Goal: Task Accomplishment & Management: Complete application form

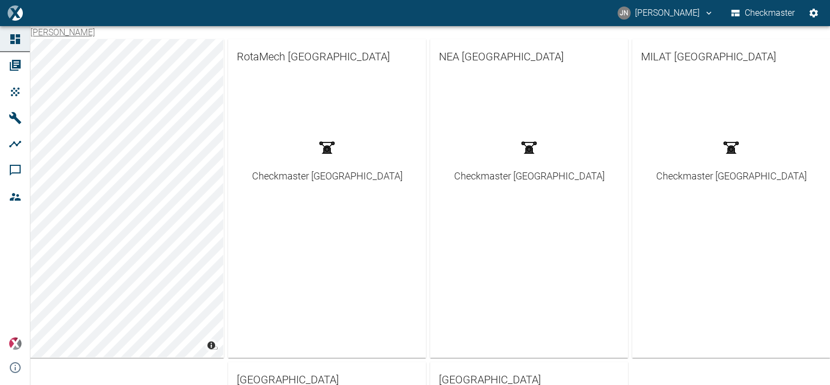
scroll to position [217, 0]
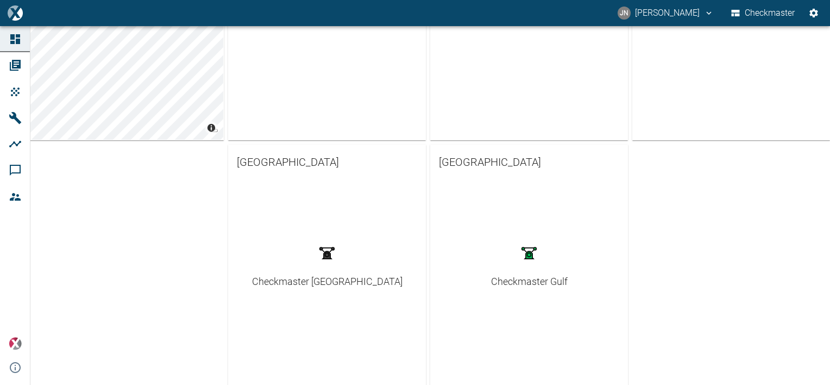
click at [511, 279] on div "Checkmaster Gulf" at bounding box center [529, 281] width 77 height 15
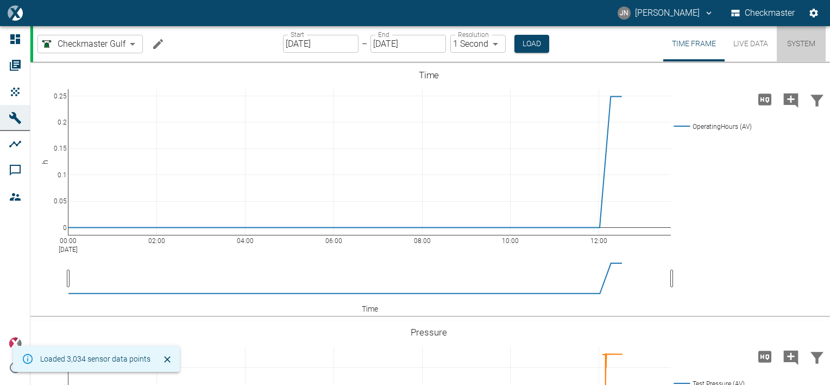
click at [798, 43] on button "System" at bounding box center [801, 43] width 49 height 35
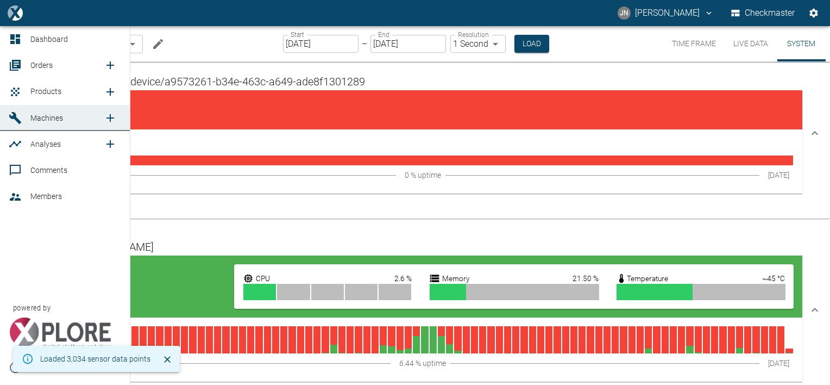
click at [109, 91] on icon "new /product/list/0" at bounding box center [110, 92] width 8 height 8
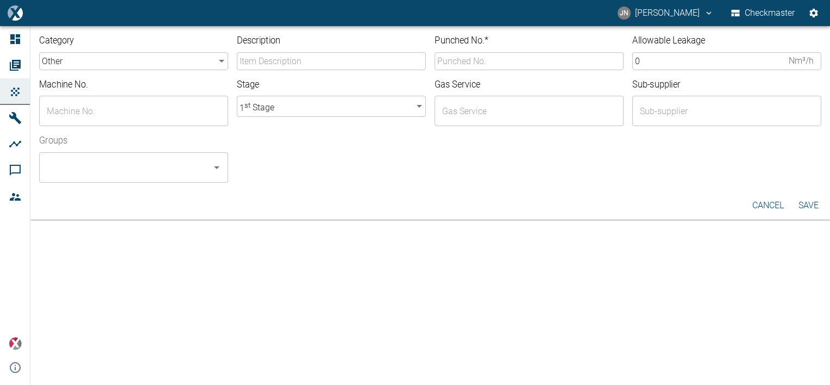
click at [166, 63] on body "[PERSON_NAME] [PERSON_NAME] Checkmaster Dashboard Orders Products Machines Anal…" at bounding box center [415, 192] width 830 height 385
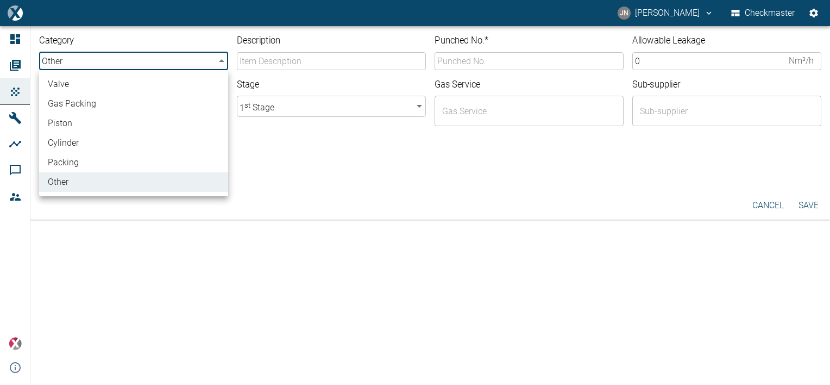
click at [117, 85] on li "valve" at bounding box center [133, 84] width 189 height 20
type input "valve"
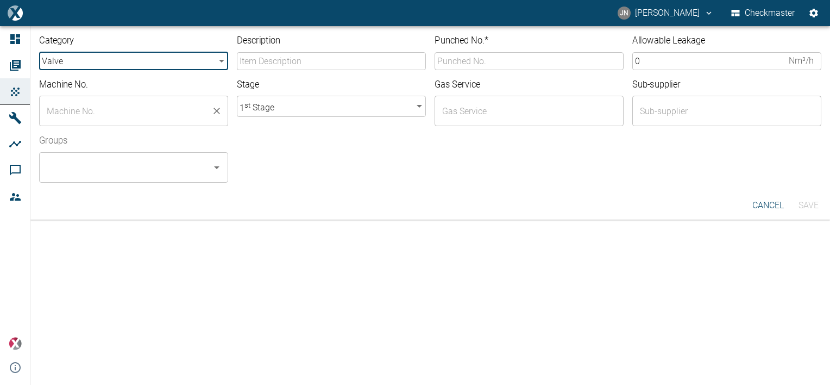
click at [123, 110] on input "text" at bounding box center [125, 111] width 163 height 21
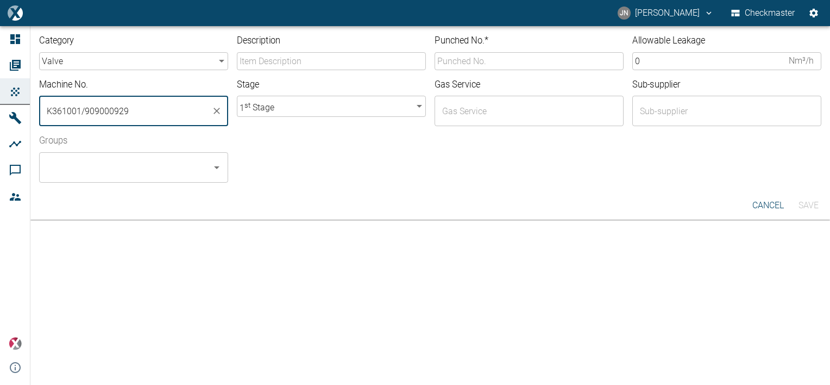
type input "K361001/909000929"
click at [300, 63] on input "Description" at bounding box center [331, 61] width 189 height 18
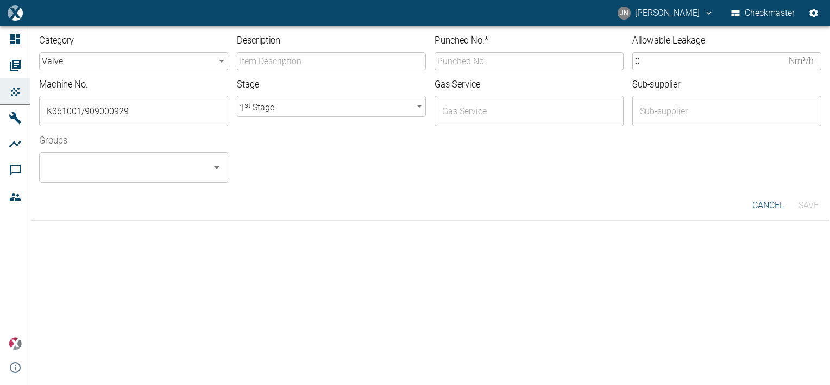
click at [263, 63] on input "Description" at bounding box center [331, 61] width 189 height 18
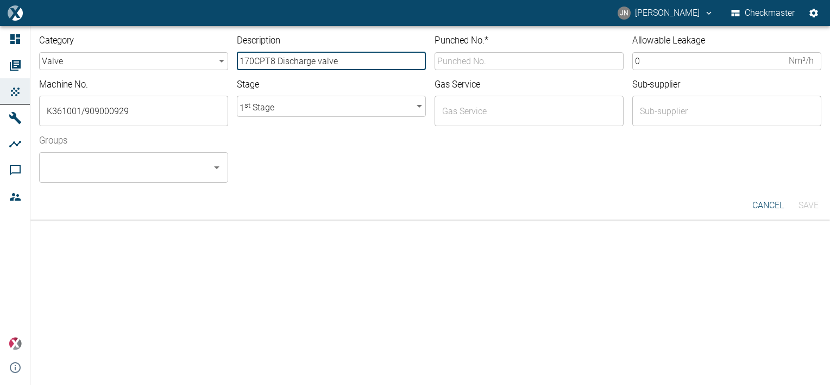
type input "170CPT8 Discharge valve"
click at [285, 112] on body "[PERSON_NAME] [PERSON_NAME] Checkmaster Dashboard Orders Products Machines Anal…" at bounding box center [415, 192] width 830 height 385
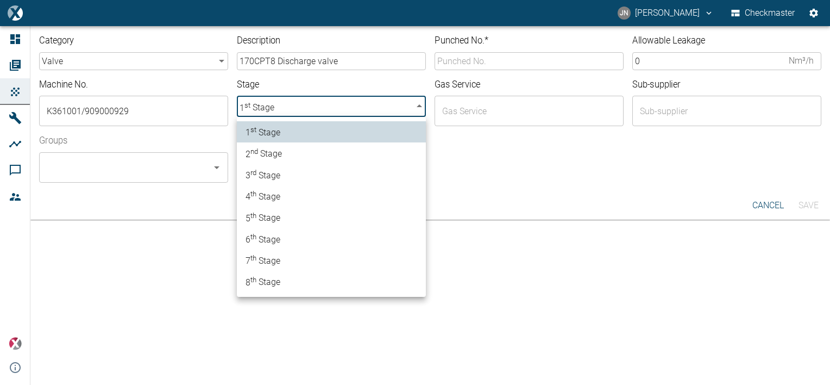
click at [274, 180] on span "3 rd Stage" at bounding box center [263, 174] width 35 height 15
type input "3"
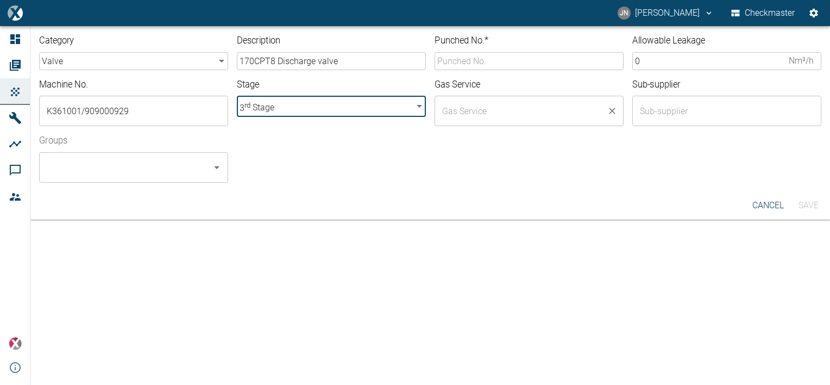
click at [485, 116] on input "text" at bounding box center [521, 111] width 163 height 21
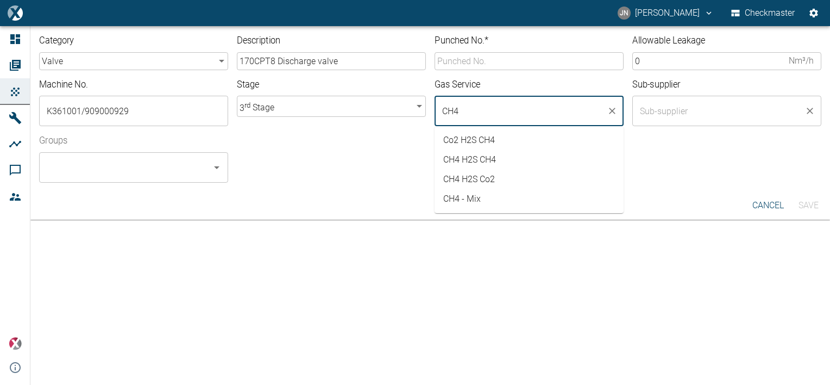
type input "CH4"
click at [668, 112] on input "text" at bounding box center [718, 111] width 163 height 21
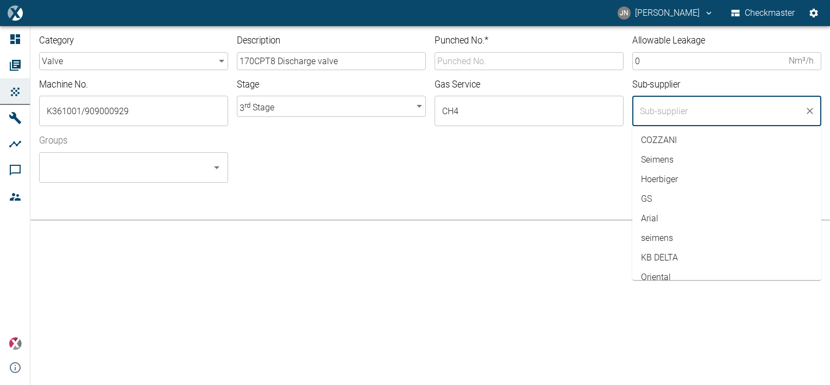
click at [667, 139] on li "COZZANI" at bounding box center [726, 140] width 189 height 20
type input "COZZANI"
click at [588, 141] on div "Groups ​" at bounding box center [425, 154] width 791 height 57
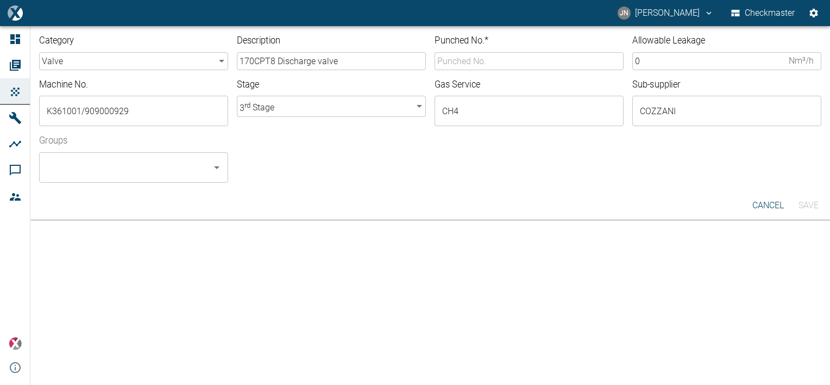
click at [488, 61] on input "Punched No. *" at bounding box center [529, 61] width 189 height 18
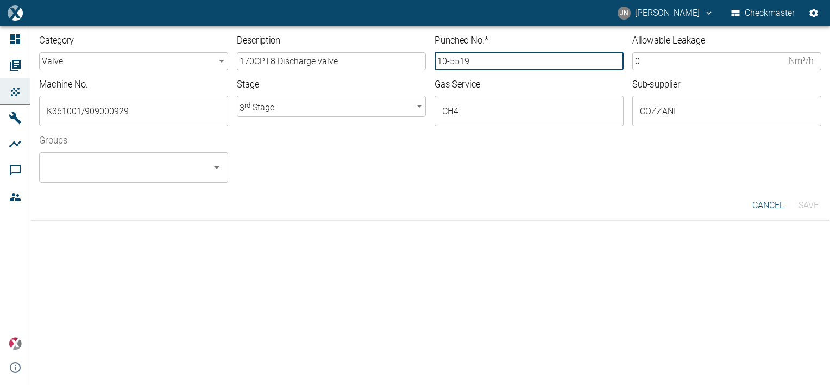
click at [217, 165] on icon "Open" at bounding box center [216, 167] width 13 height 13
type input "10-5519"
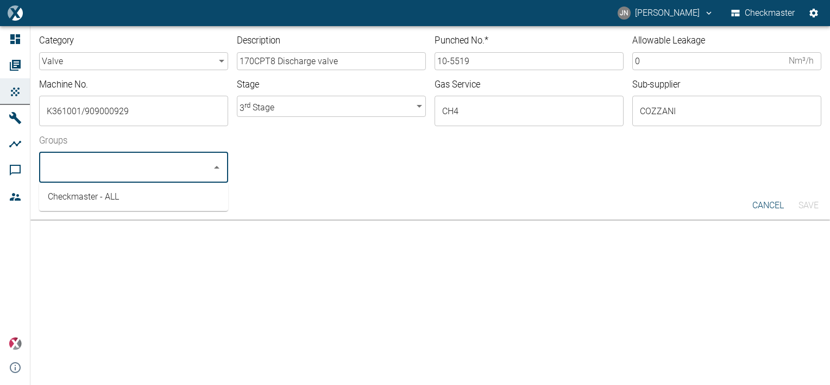
click at [73, 198] on li "Checkmaster - ALL" at bounding box center [133, 197] width 189 height 20
click at [415, 174] on div "Checkmaster - ALL" at bounding box center [529, 162] width 585 height 39
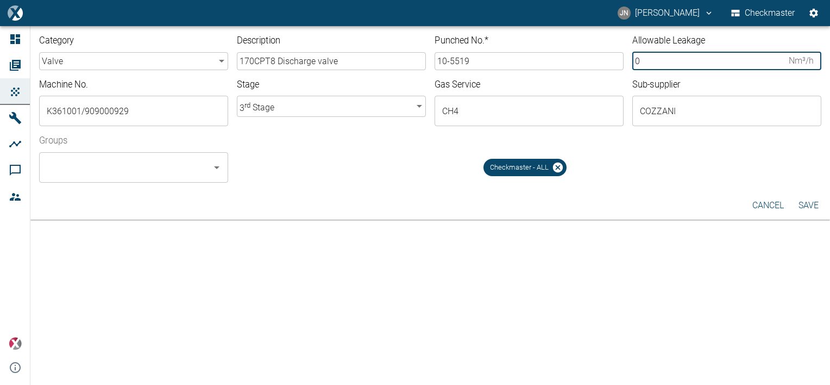
click at [647, 60] on input "0" at bounding box center [708, 61] width 152 height 18
type input "2.80"
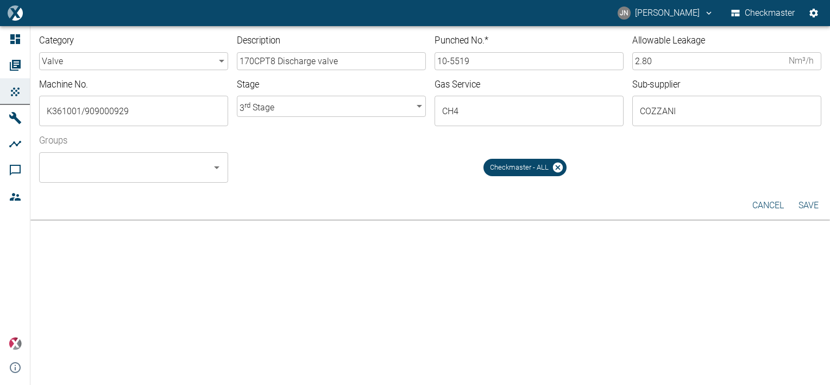
click at [354, 149] on div "Checkmaster - ALL" at bounding box center [529, 162] width 585 height 39
click at [815, 205] on button "Save" at bounding box center [808, 206] width 35 height 20
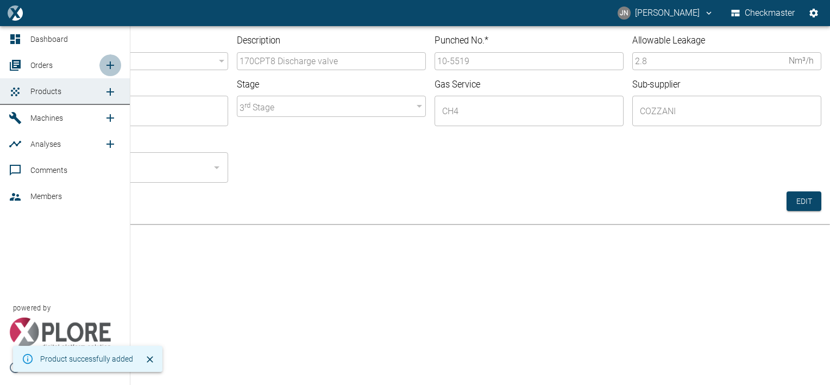
click at [112, 65] on icon "new /order/list/0" at bounding box center [110, 65] width 8 height 8
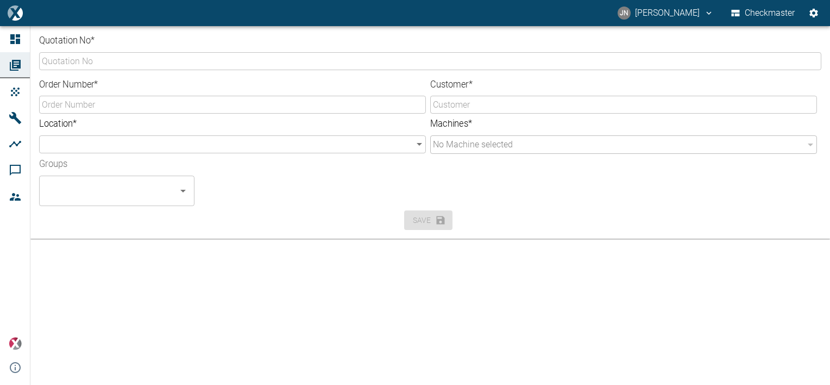
click at [99, 57] on input "Quotation No *" at bounding box center [430, 61] width 782 height 18
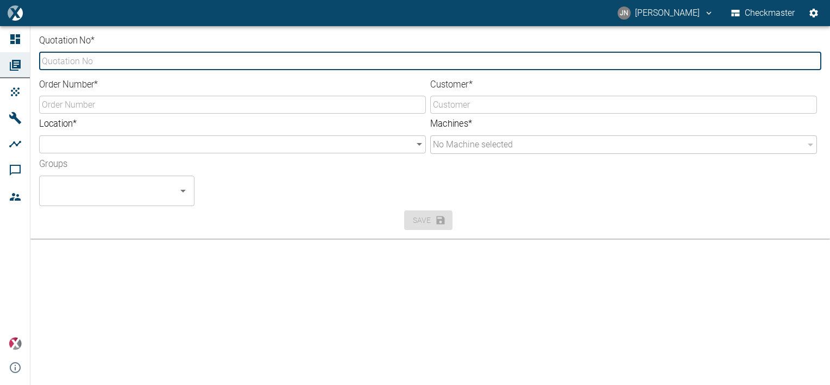
type input "G14-0137"
type input "857648"
type input "PDO"
type input "b3608371-b86c-4ea3-bb55-b254703e7039"
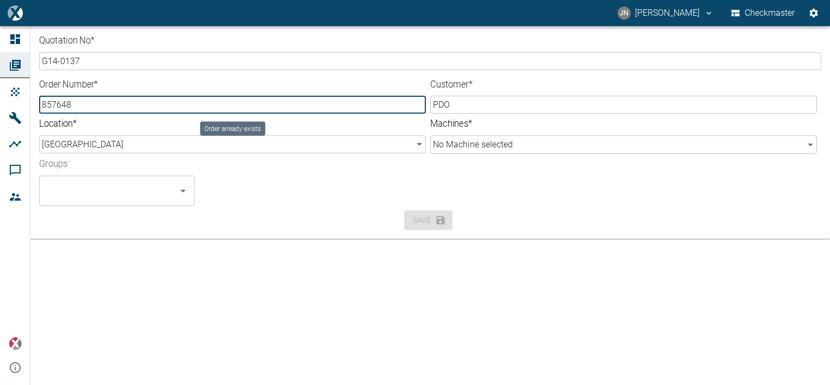
click at [84, 104] on input "857648" at bounding box center [232, 105] width 387 height 18
type input "8"
click at [508, 144] on body "[PERSON_NAME] [PERSON_NAME] Checkmaster Dashboard Orders Products Machines Anal…" at bounding box center [415, 192] width 830 height 385
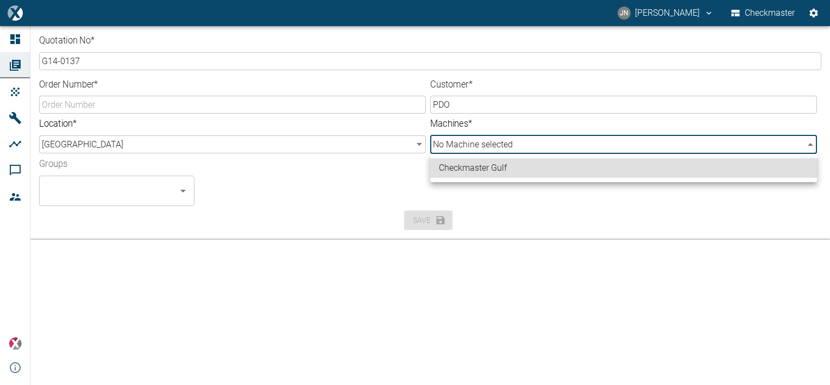
click at [500, 171] on li "Checkmaster Gulf" at bounding box center [623, 168] width 387 height 20
type input "a9573261-b34e-463c-a649-ade8f1301289"
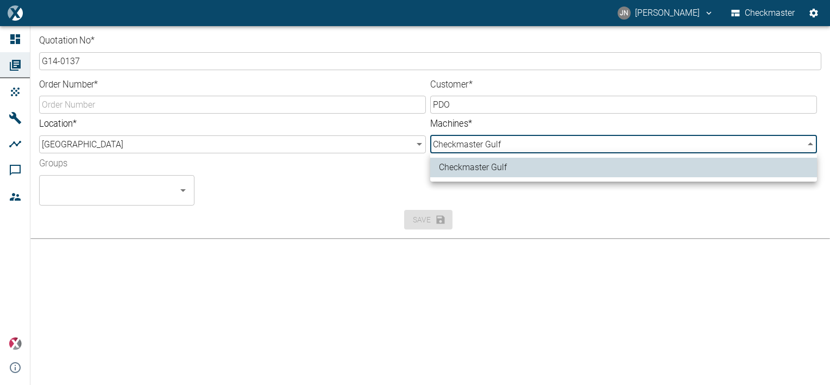
click at [62, 103] on div at bounding box center [415, 192] width 830 height 385
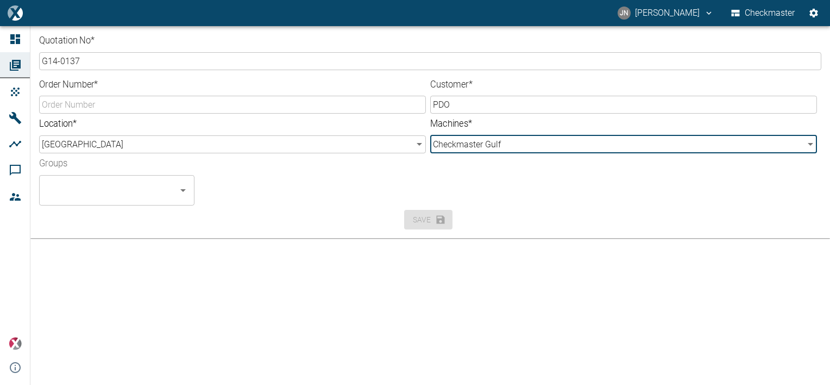
click at [63, 106] on input "Order Number *" at bounding box center [232, 105] width 387 height 18
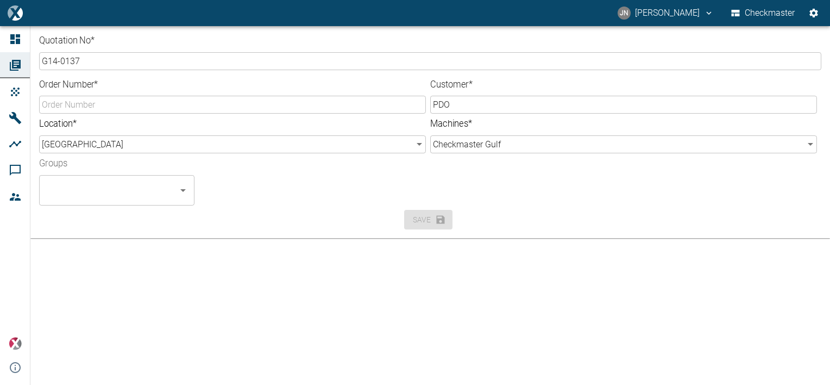
click at [280, 177] on div "Groups ​" at bounding box center [358, 177] width 656 height 57
click at [184, 191] on icon "Open" at bounding box center [183, 190] width 13 height 13
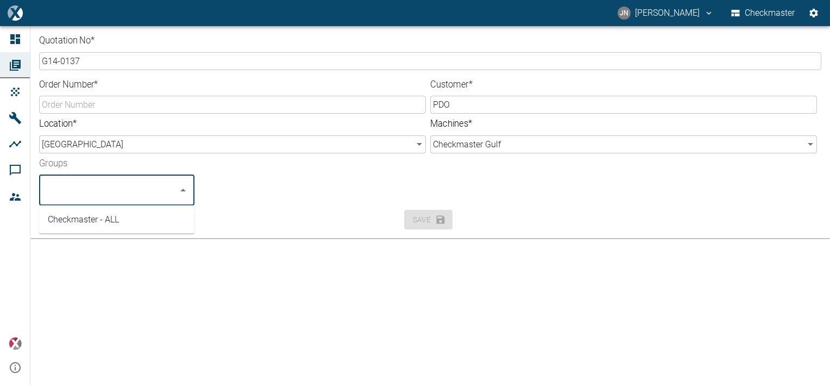
click at [89, 215] on li "Checkmaster - ALL" at bounding box center [116, 220] width 155 height 20
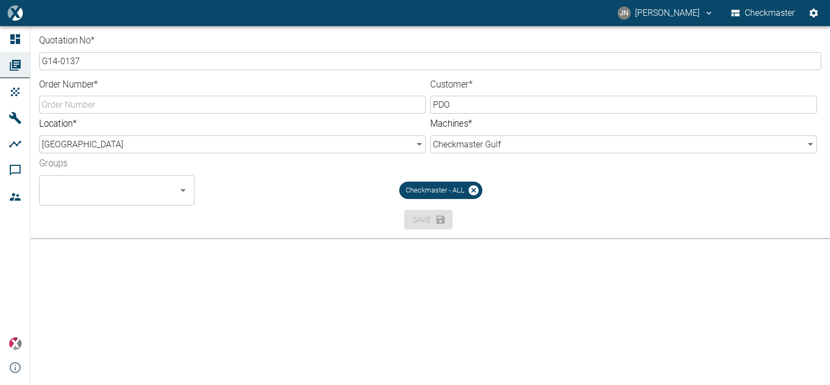
click at [77, 106] on input "Order Number *" at bounding box center [232, 105] width 387 height 18
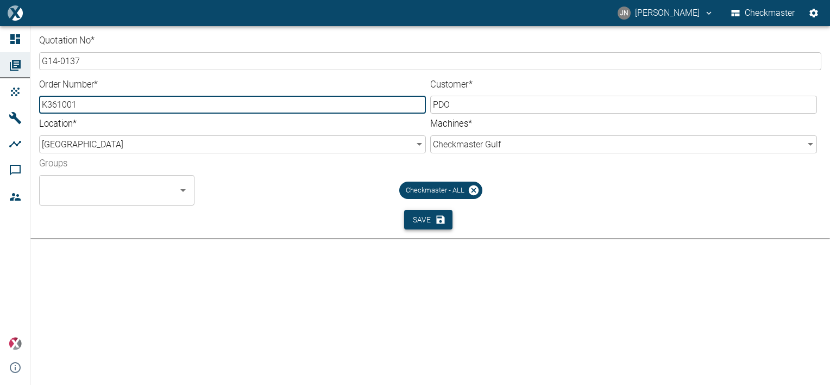
type input "K361001"
click at [431, 222] on button "Save" at bounding box center [428, 220] width 48 height 20
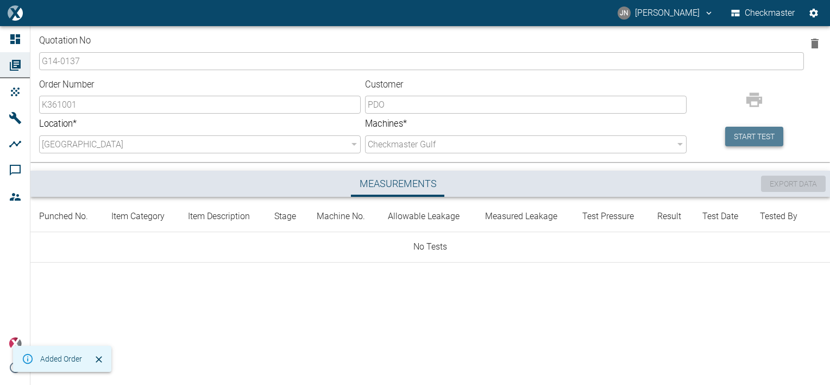
click at [756, 135] on button "Start test" at bounding box center [754, 137] width 58 height 20
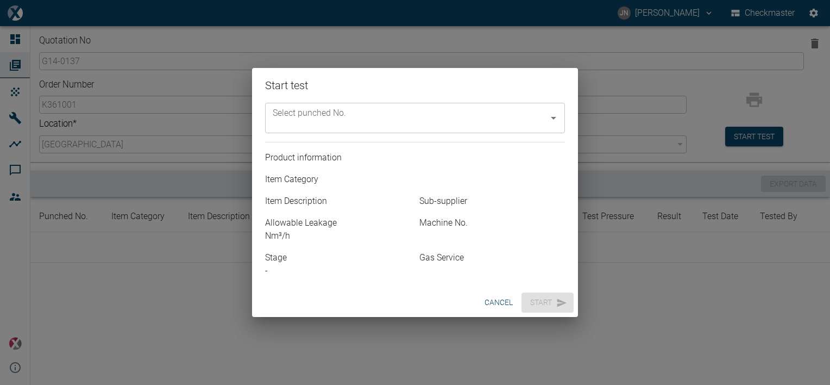
click at [421, 116] on input "Select punched No." at bounding box center [407, 118] width 274 height 21
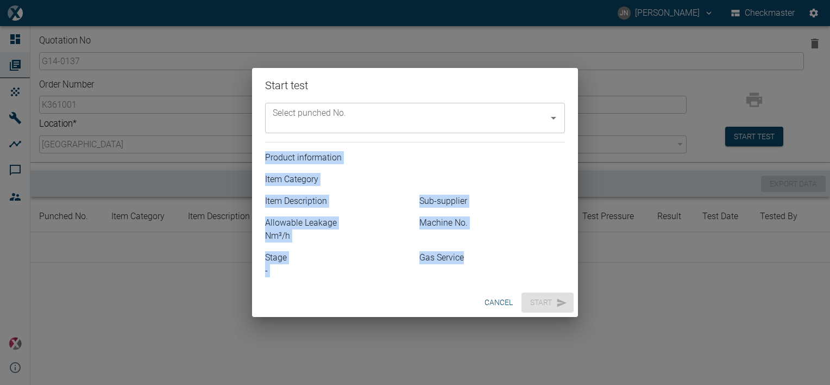
drag, startPoint x: 567, startPoint y: 153, endPoint x: 569, endPoint y: 263, distance: 110.8
click at [569, 263] on div "Select punched No. Select punched No. Product information Item Category Item De…" at bounding box center [415, 189] width 309 height 183
drag, startPoint x: 569, startPoint y: 263, endPoint x: 503, endPoint y: 147, distance: 134.3
click at [494, 158] on p "Product information" at bounding box center [415, 157] width 300 height 13
click at [554, 119] on icon "Open" at bounding box center [553, 117] width 13 height 13
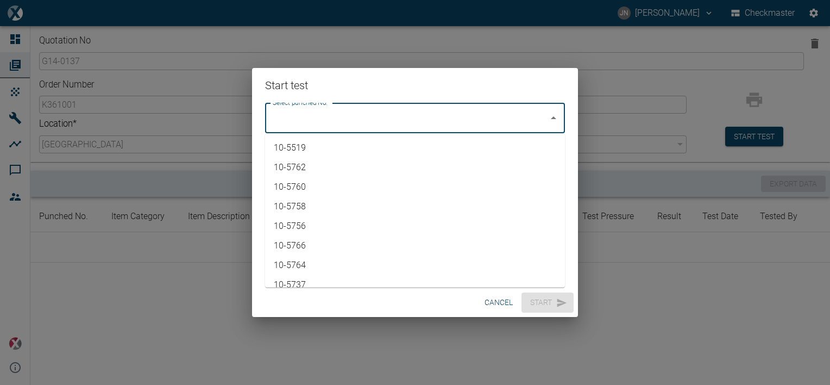
click at [317, 149] on li "10-5519" at bounding box center [415, 148] width 300 height 20
type input "10-5519"
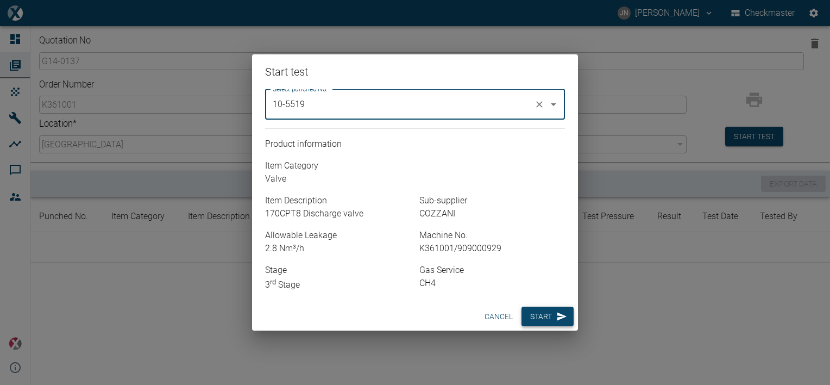
click at [550, 316] on button "Start" at bounding box center [548, 316] width 52 height 20
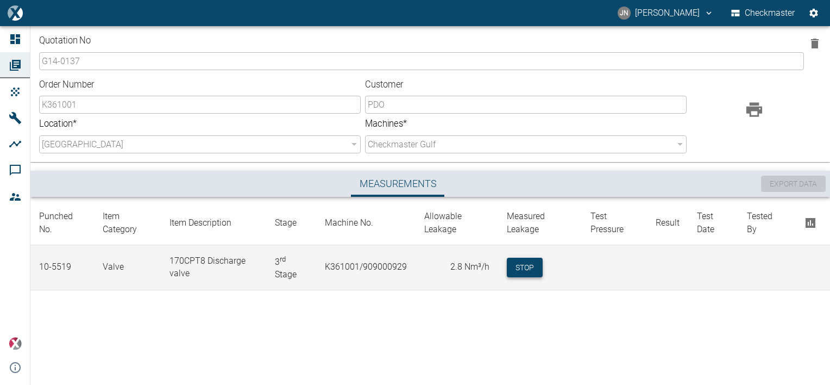
click at [529, 265] on button "Stop" at bounding box center [525, 268] width 36 height 20
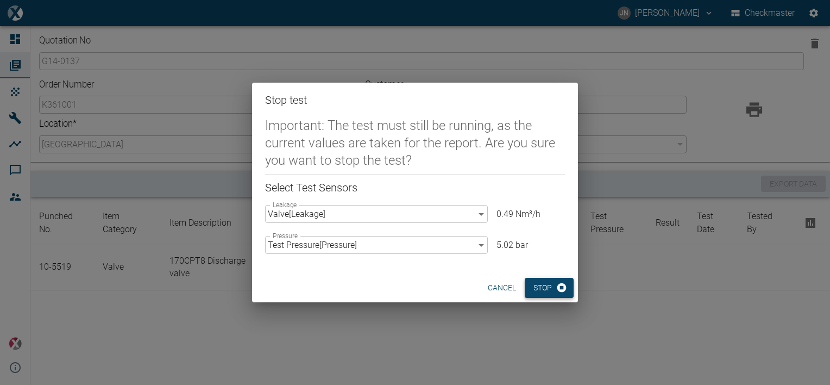
click at [545, 283] on button "Stop" at bounding box center [549, 288] width 49 height 20
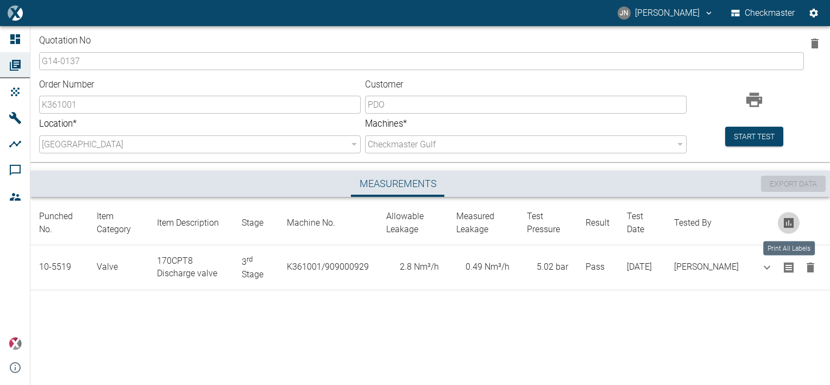
click at [788, 222] on icon "Print All Labels" at bounding box center [788, 222] width 13 height 13
click at [789, 220] on icon "Print All Labels" at bounding box center [788, 222] width 13 height 13
